Goal: Download file/media

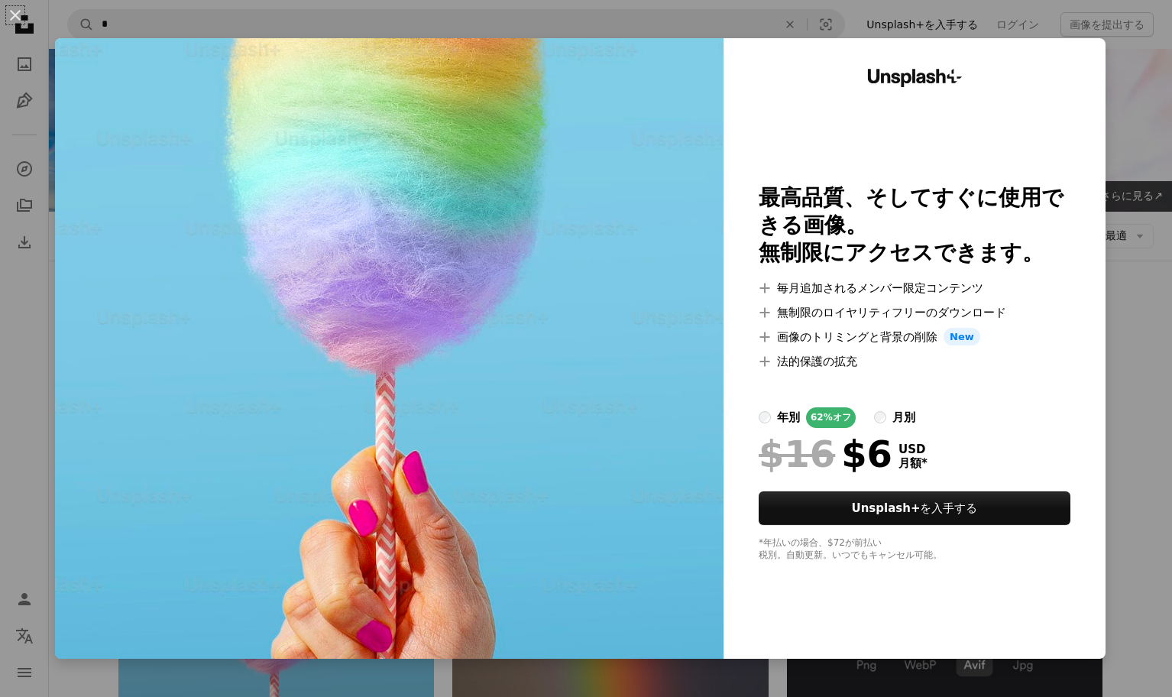
scroll to position [276, 0]
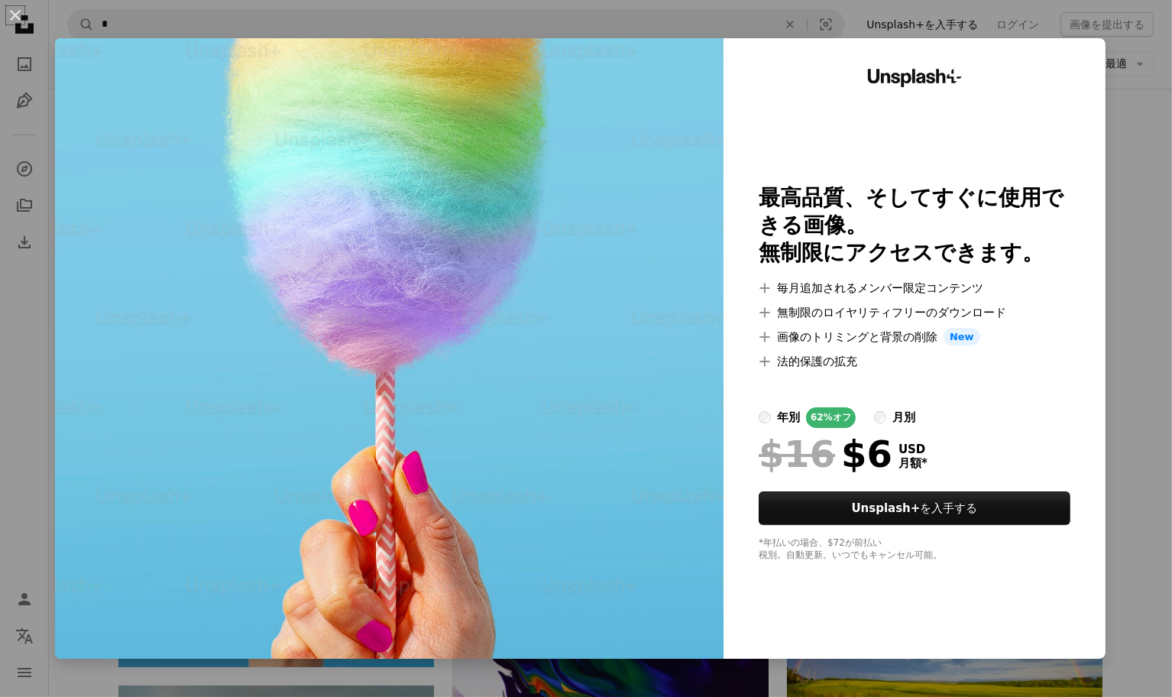
click at [1141, 193] on div "An X shape Unsplash+ 最高品質、そしてすぐに使用できる画像。 無制限にアクセスできます。 A plus sign 毎月追加されるメンバー限…" at bounding box center [586, 348] width 1172 height 697
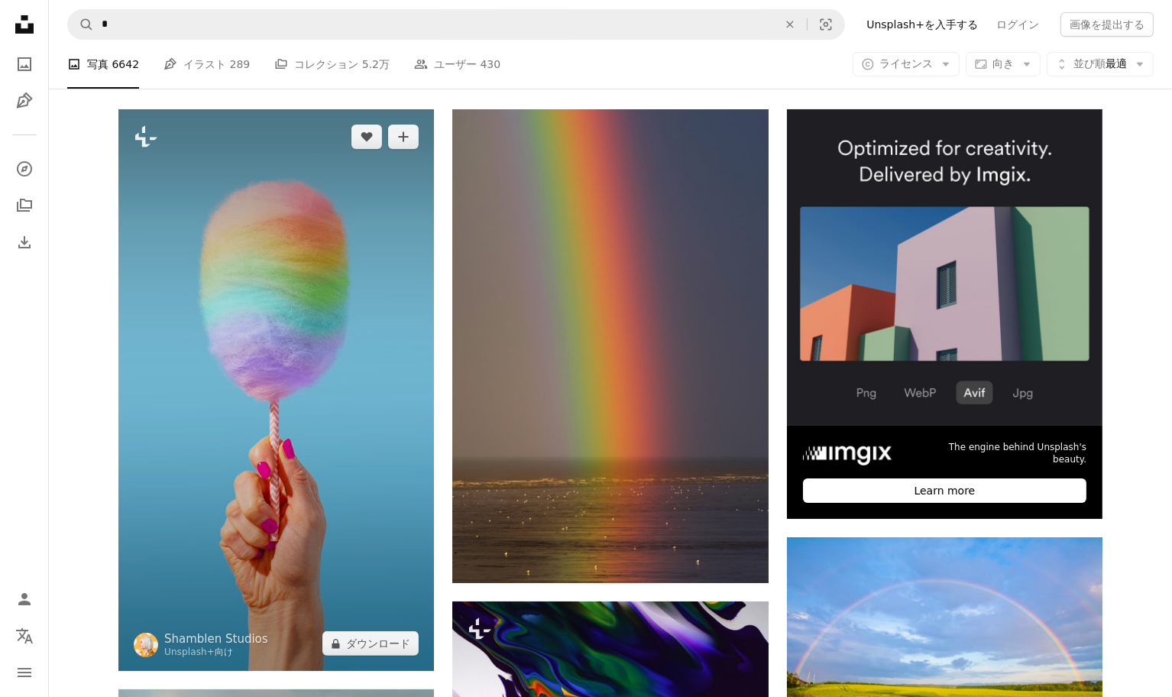
scroll to position [273, 0]
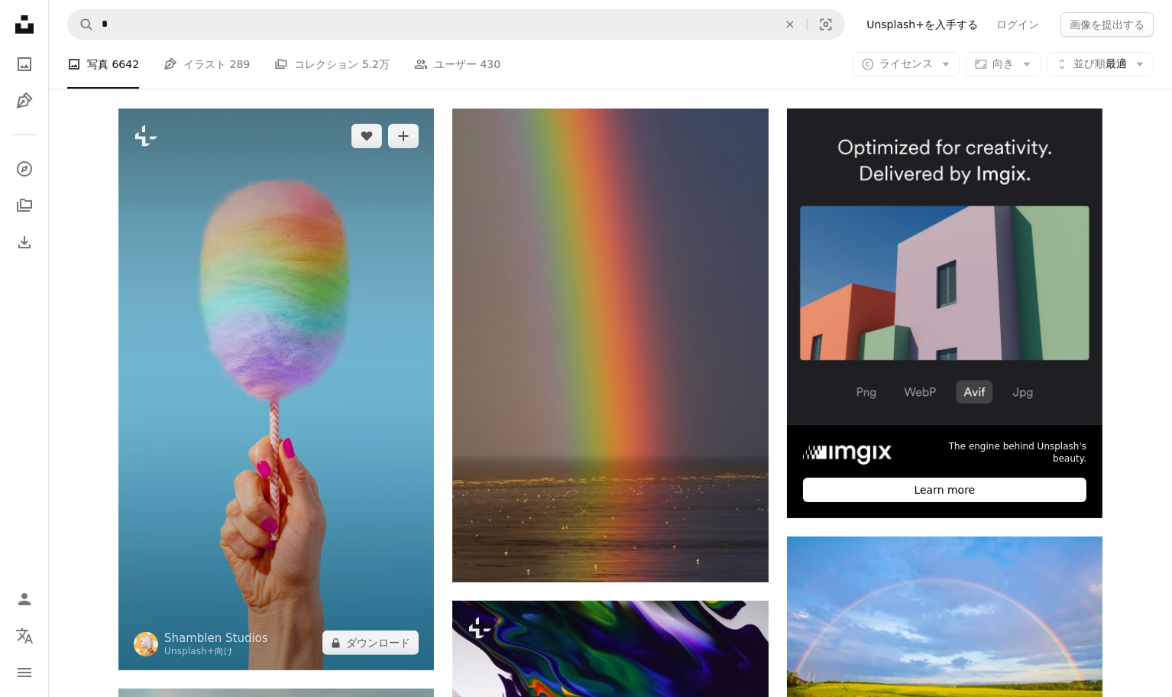
click at [363, 416] on img at bounding box center [276, 390] width 316 height 562
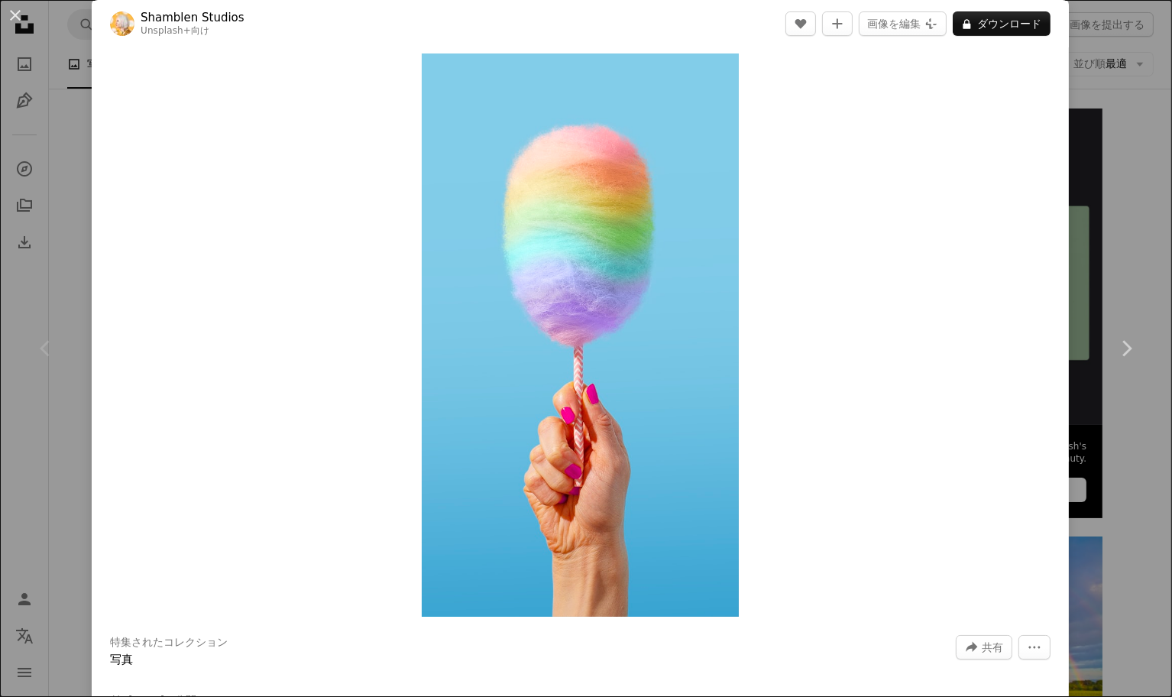
scroll to position [16, 0]
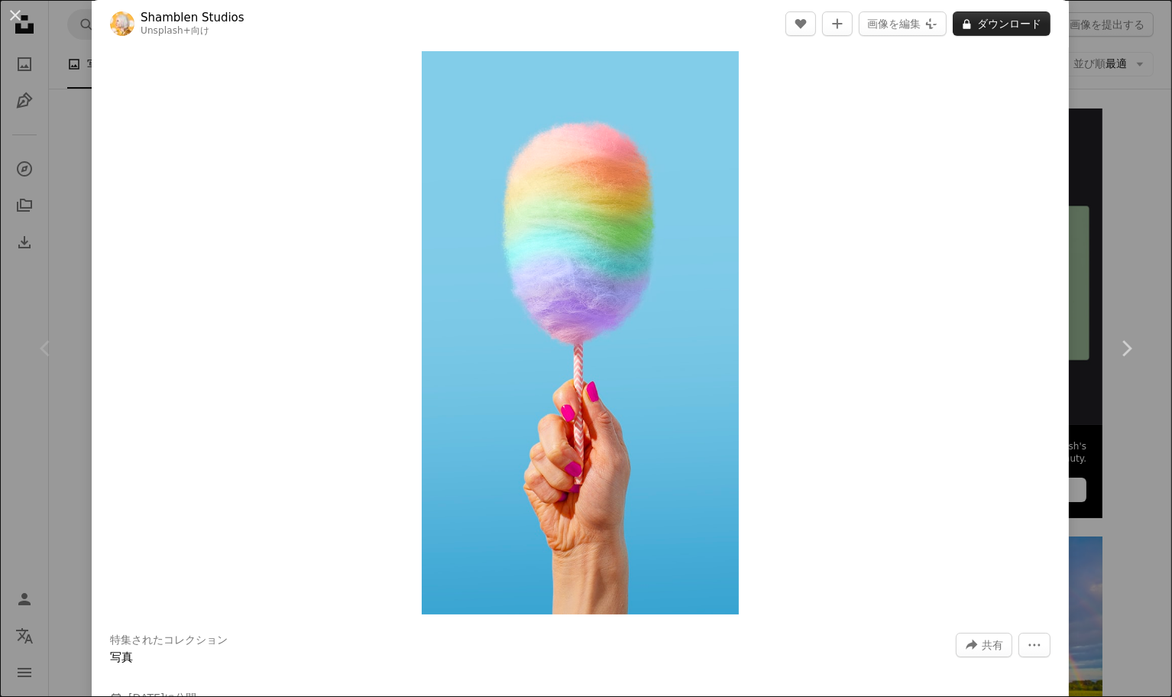
click at [1013, 34] on button "A lock ダウンロード" at bounding box center [1002, 23] width 98 height 24
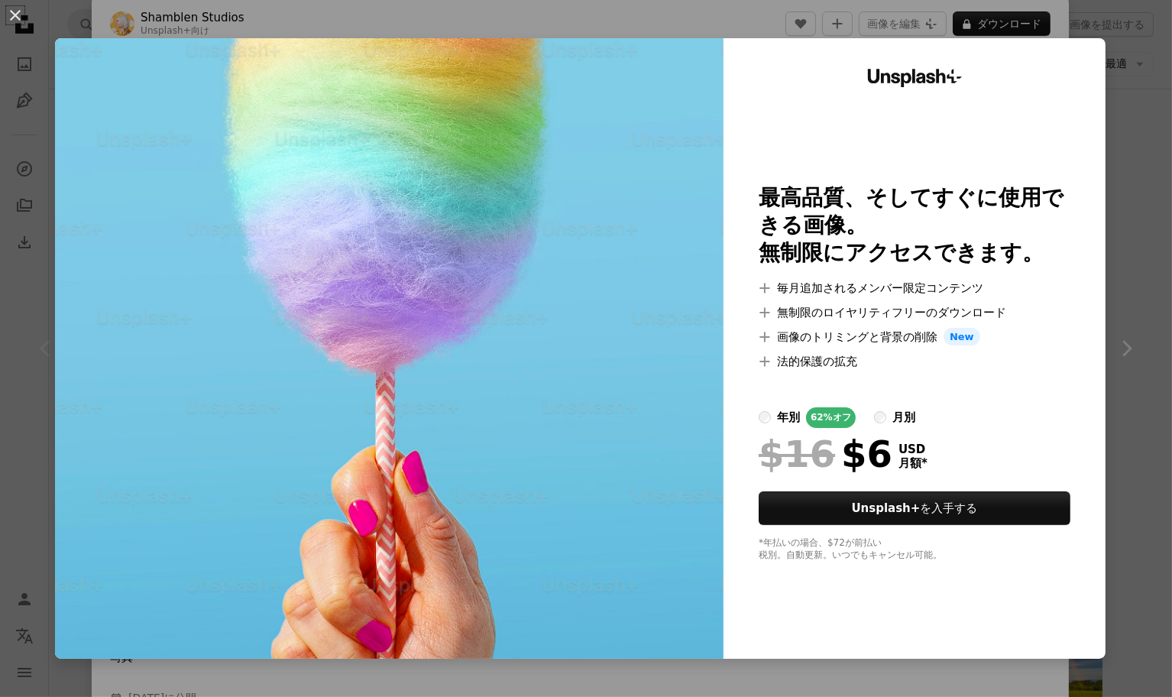
click at [703, 14] on div "An X shape Unsplash+ 最高品質、そしてすぐに使用できる画像。 無制限にアクセスできます。 A plus sign 毎月追加されるメンバー限…" at bounding box center [586, 348] width 1172 height 697
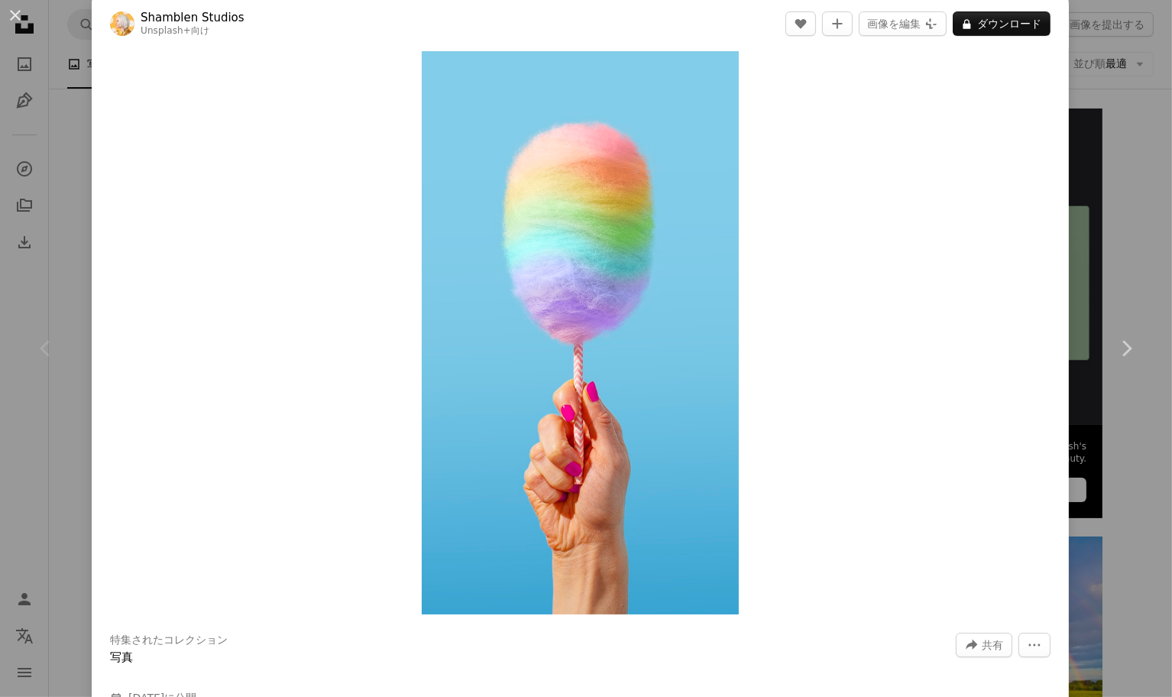
click at [978, 501] on div "Zoom in" at bounding box center [580, 333] width 977 height 579
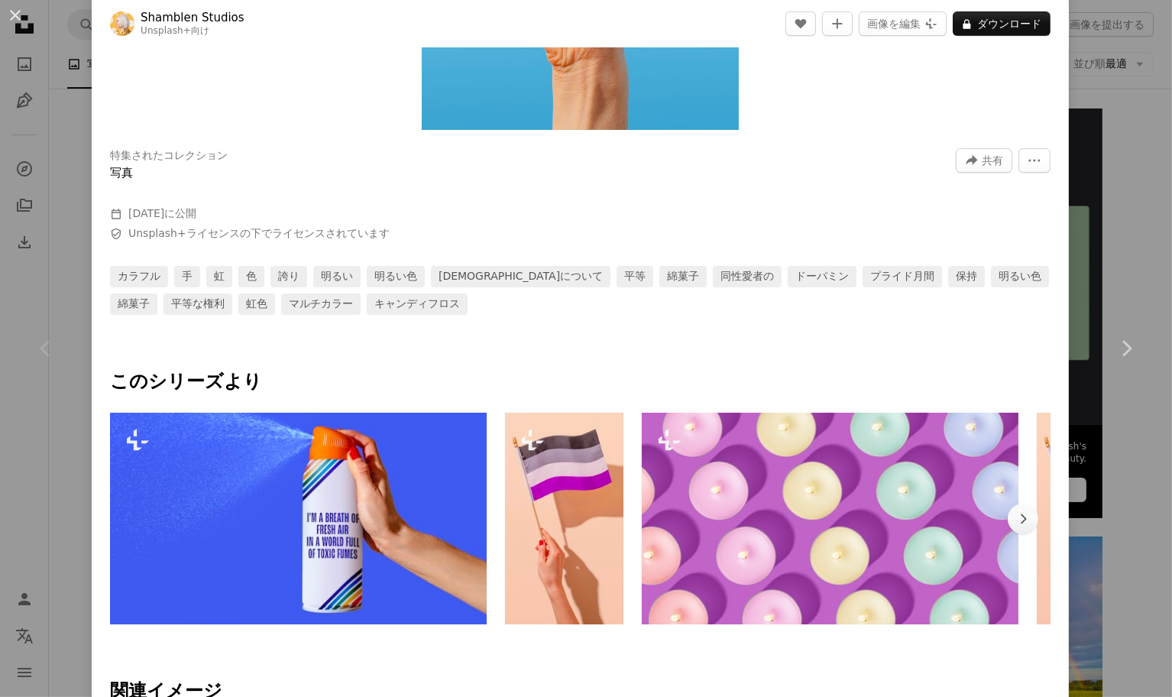
scroll to position [501, 0]
click at [1117, 480] on div "An X shape Chevron left Chevron right Shamblen Studios Unsplash+ 向け A heart A p…" at bounding box center [586, 348] width 1172 height 697
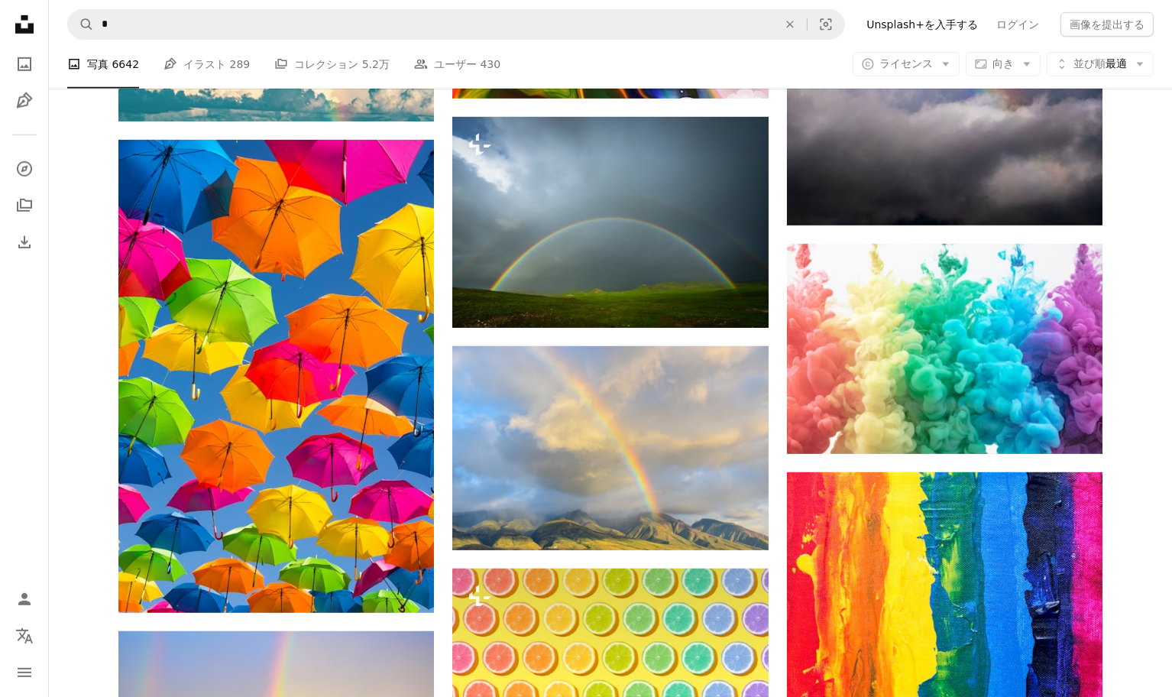
scroll to position [1260, 0]
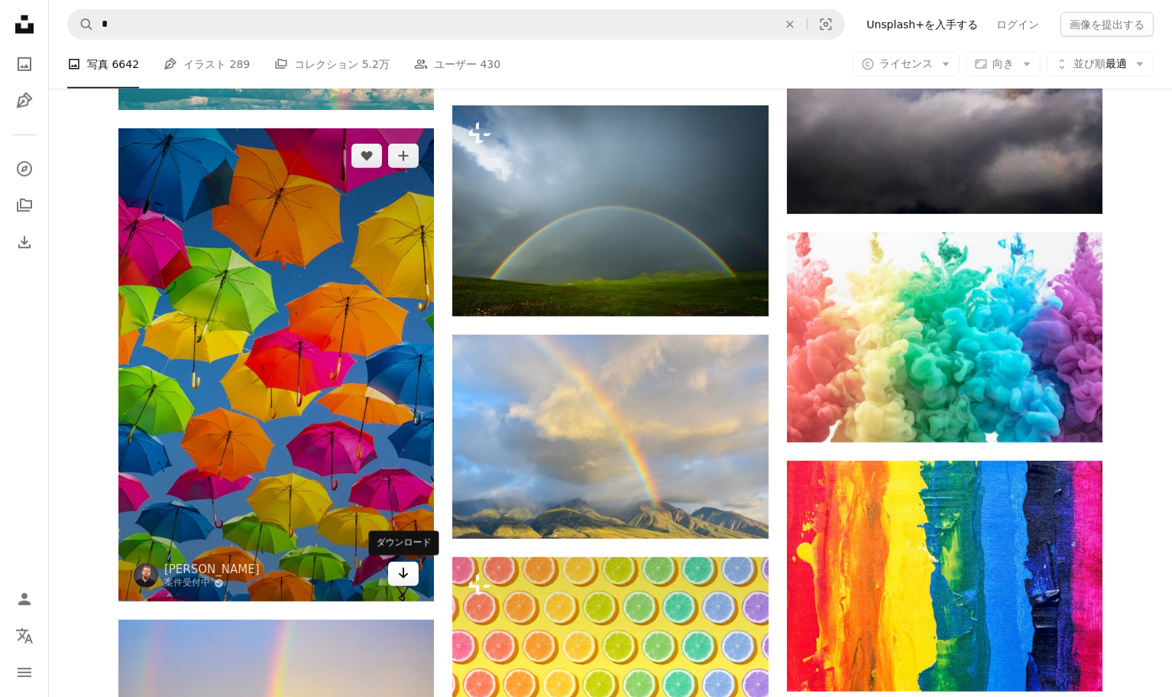
click at [405, 572] on icon "Arrow pointing down" at bounding box center [403, 573] width 12 height 18
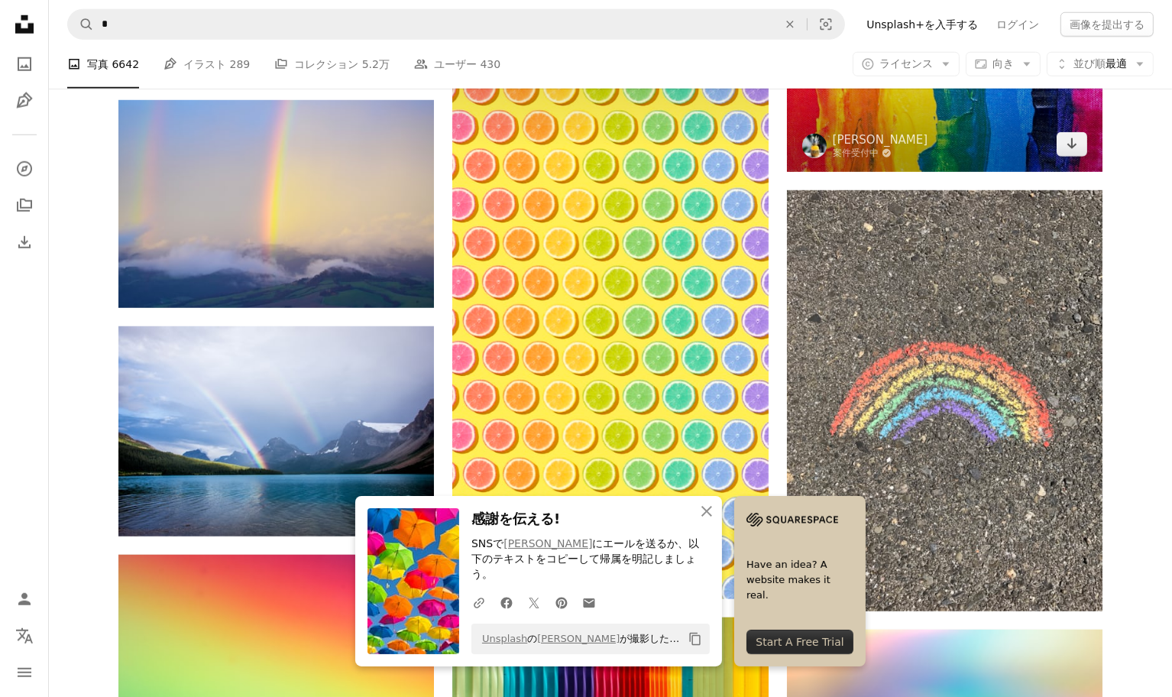
scroll to position [1781, 0]
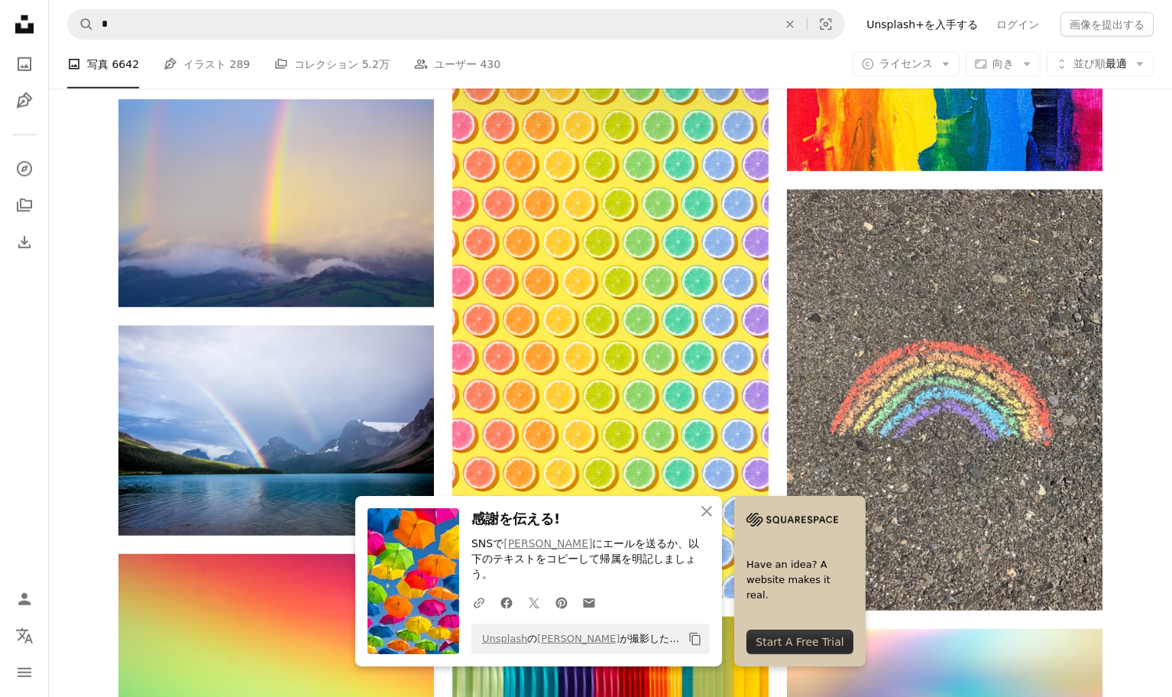
click at [1160, 376] on div "Plus sign for Unsplash+ A heart A plus sign Shamblen Studios Unsplash+ 向け A loc…" at bounding box center [610, 28] width 1123 height 2854
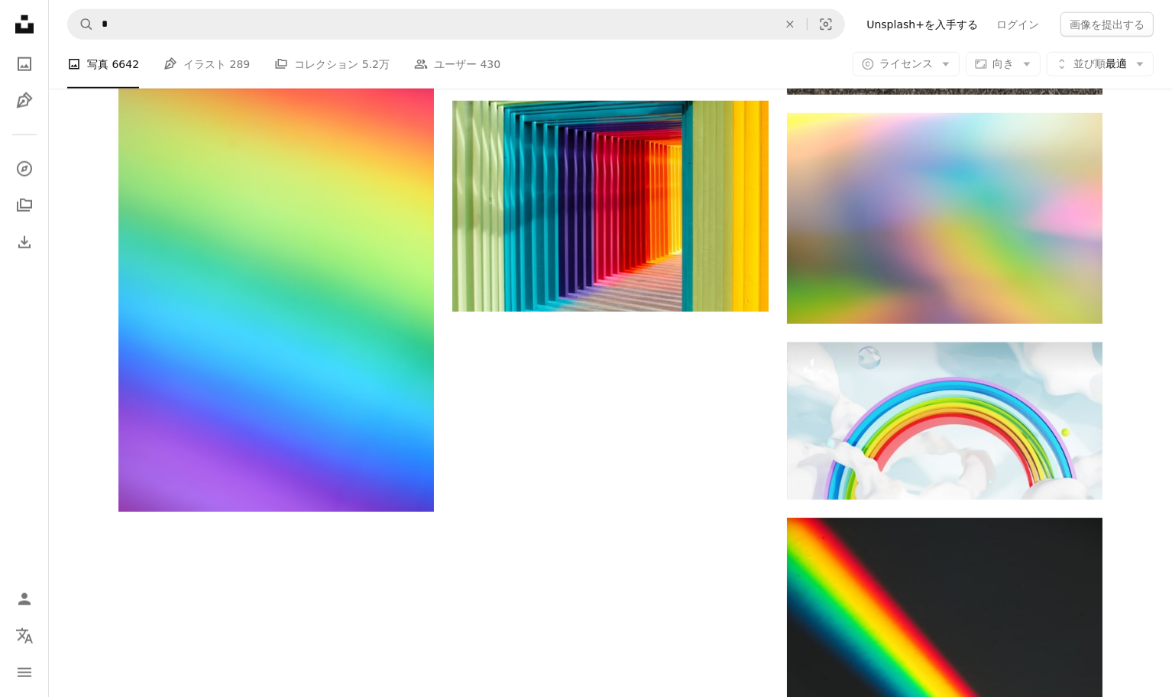
scroll to position [2117, 0]
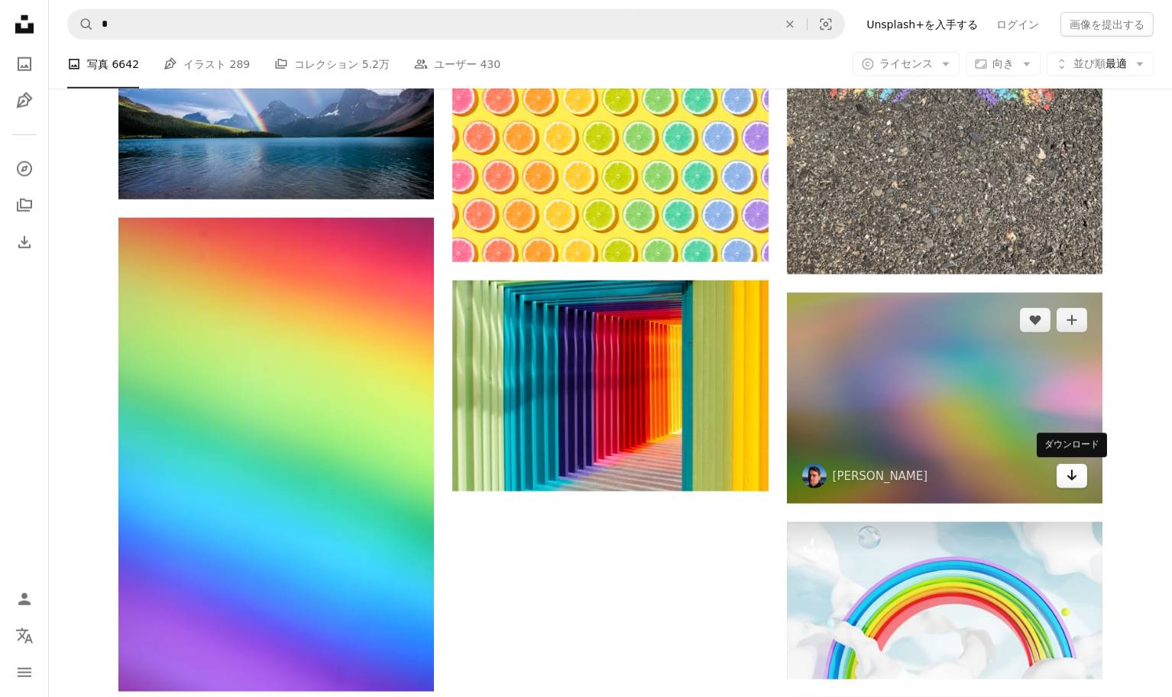
click at [1075, 479] on icon "Arrow pointing down" at bounding box center [1072, 475] width 12 height 18
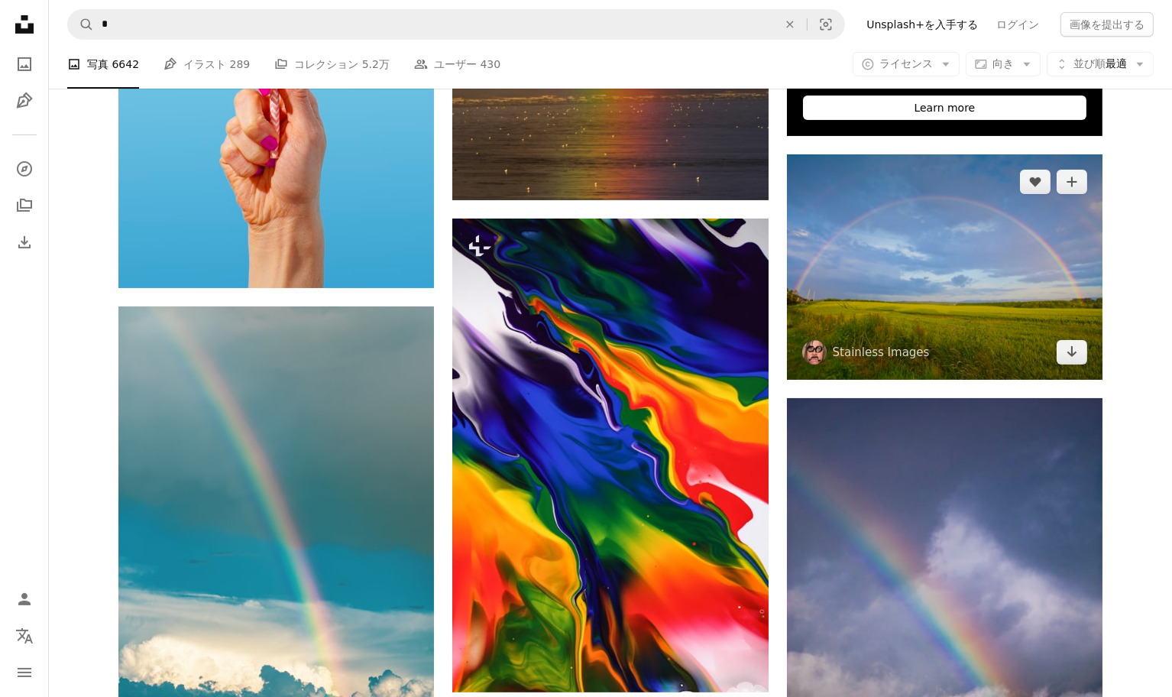
scroll to position [0, 0]
